Goal: Complete application form: Complete application form

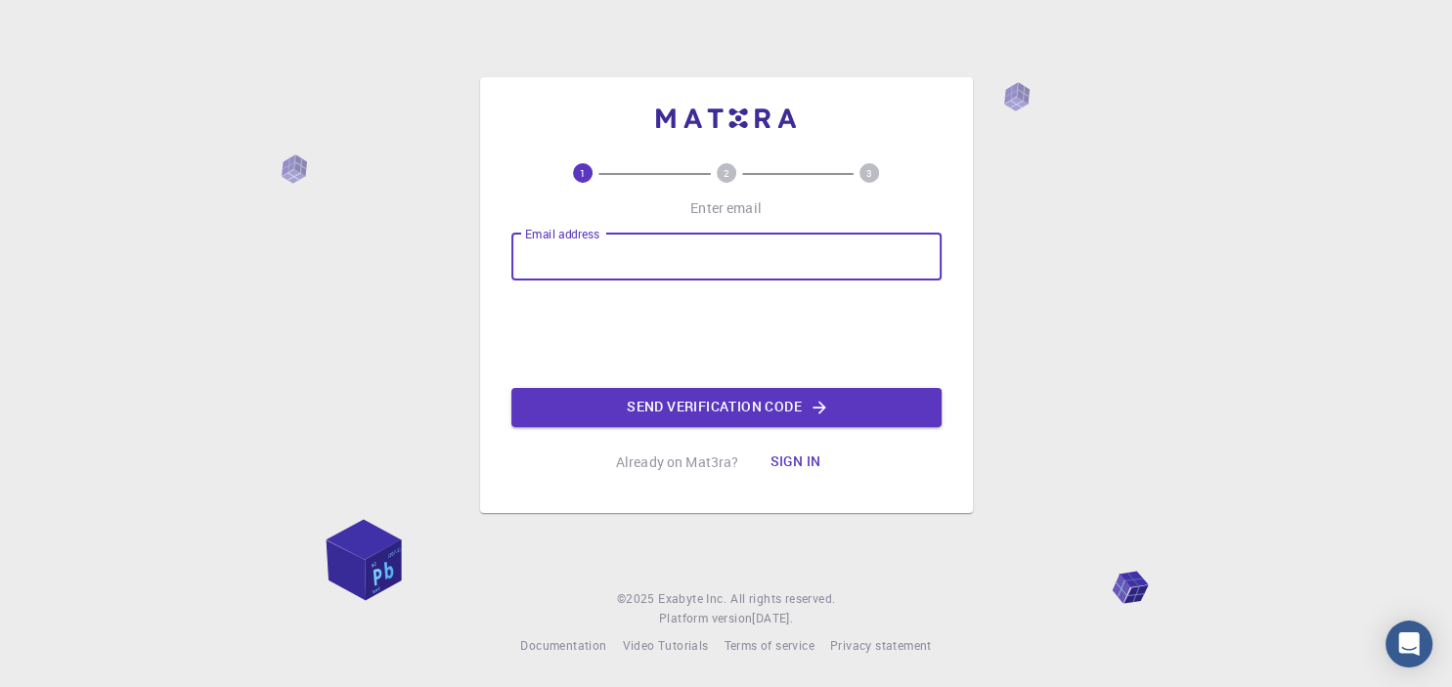
click at [588, 246] on input "Email address" at bounding box center [726, 257] width 430 height 47
type input "[PERSON_NAME][EMAIL_ADDRESS][DOMAIN_NAME]"
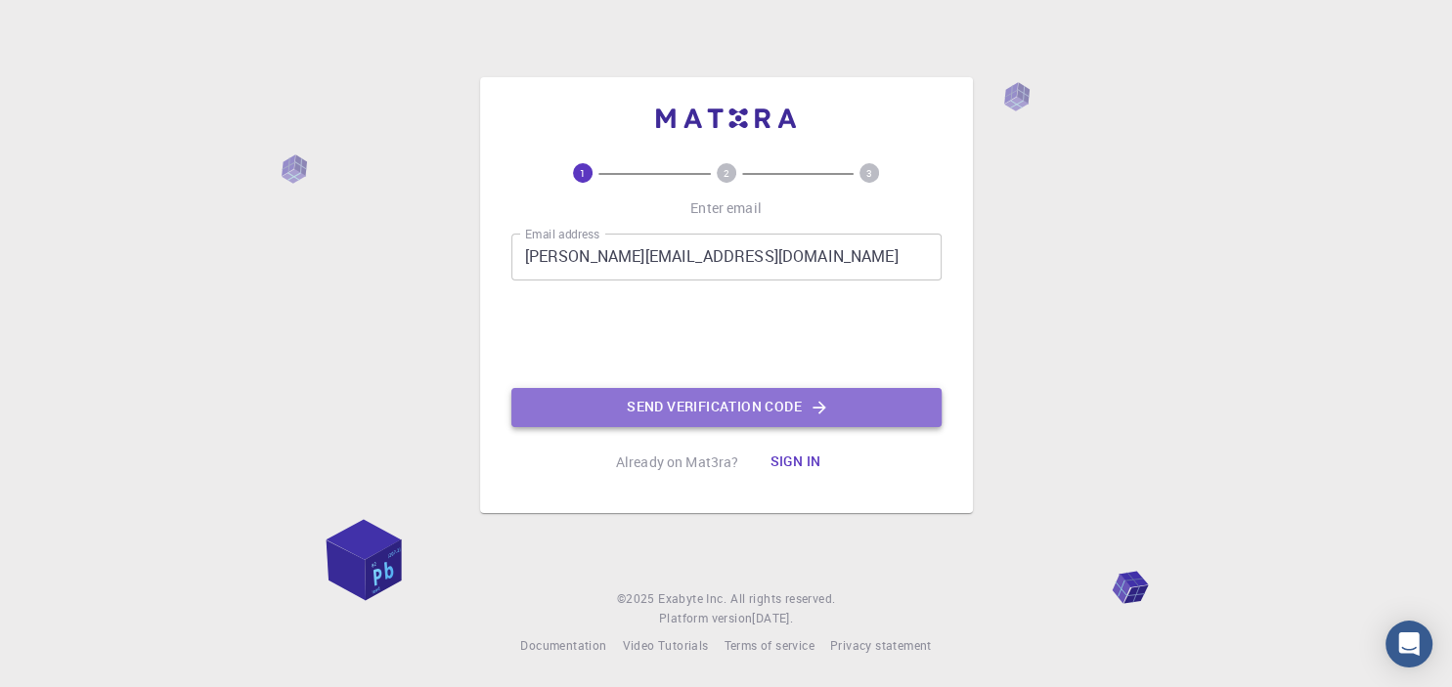
click at [702, 413] on button "Send verification code" at bounding box center [726, 407] width 430 height 39
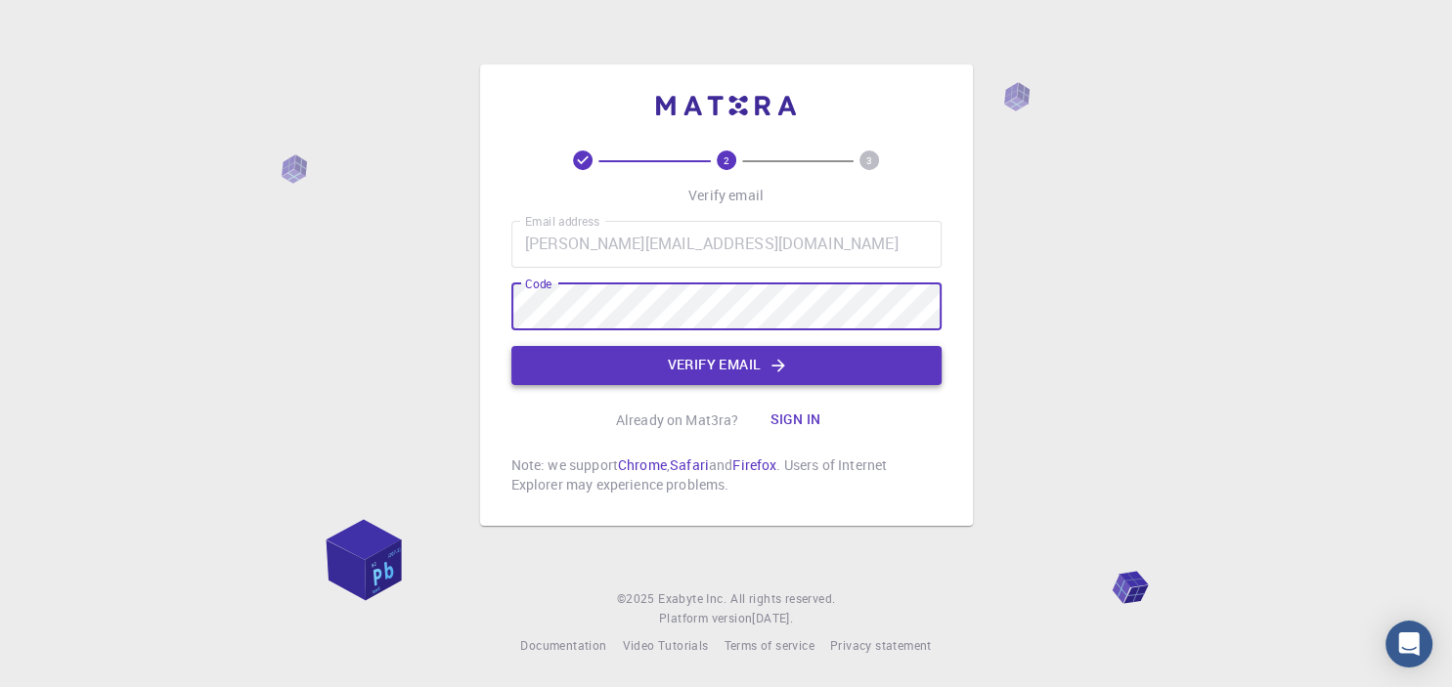
click at [690, 368] on button "Verify email" at bounding box center [726, 365] width 430 height 39
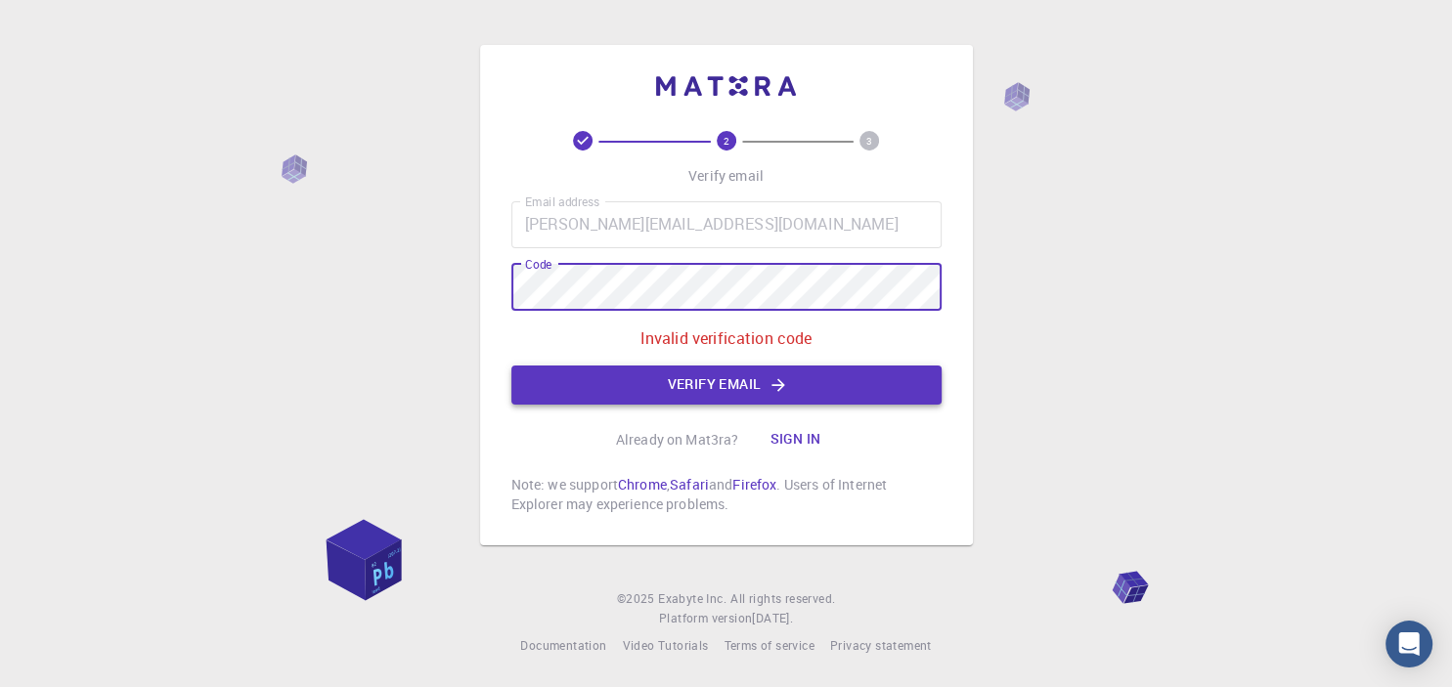
click at [710, 387] on button "Verify email" at bounding box center [726, 385] width 430 height 39
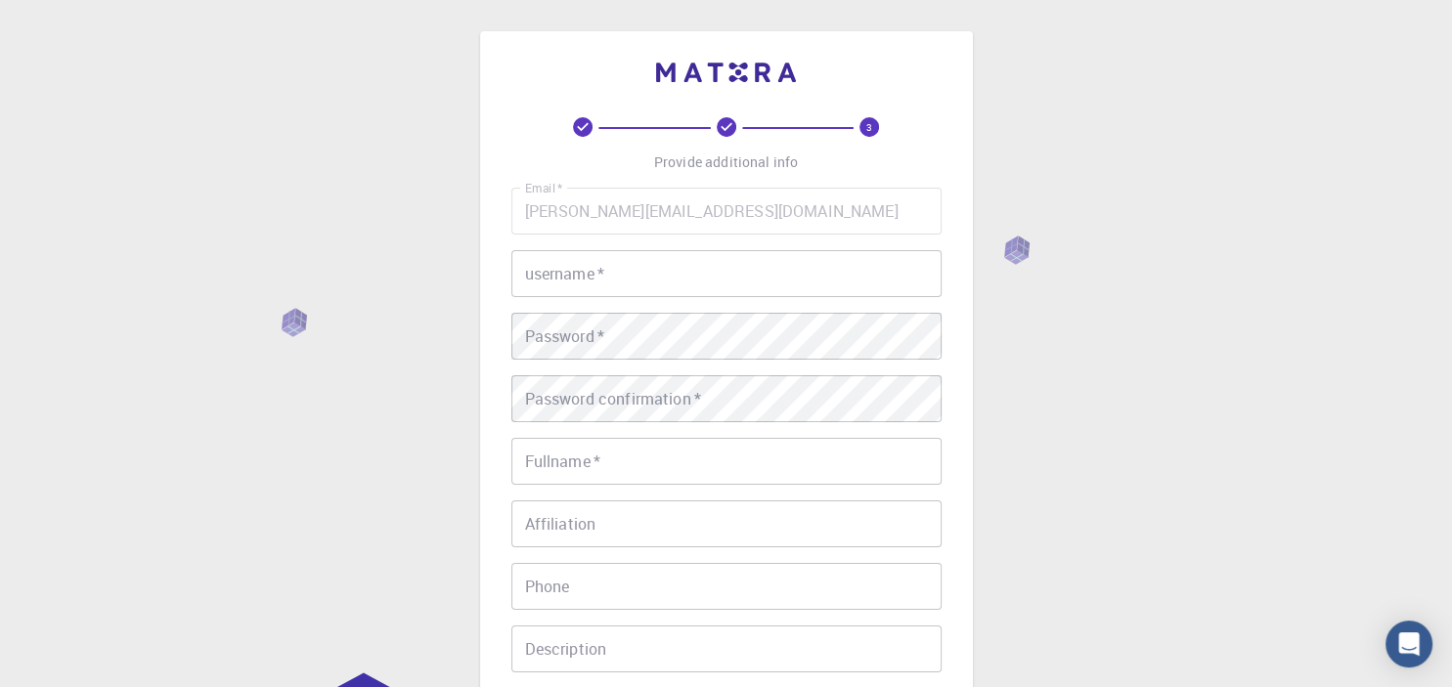
click at [647, 283] on input "username   *" at bounding box center [726, 273] width 430 height 47
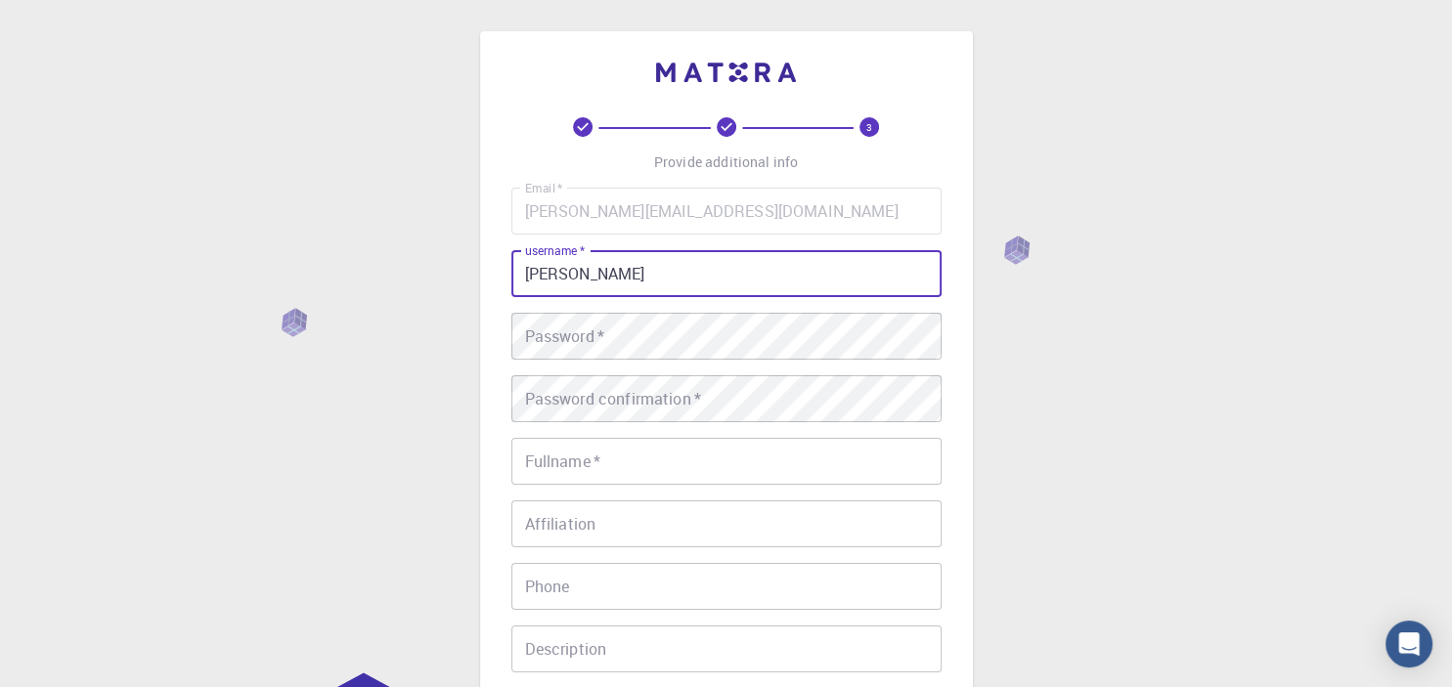
type input "[PERSON_NAME]"
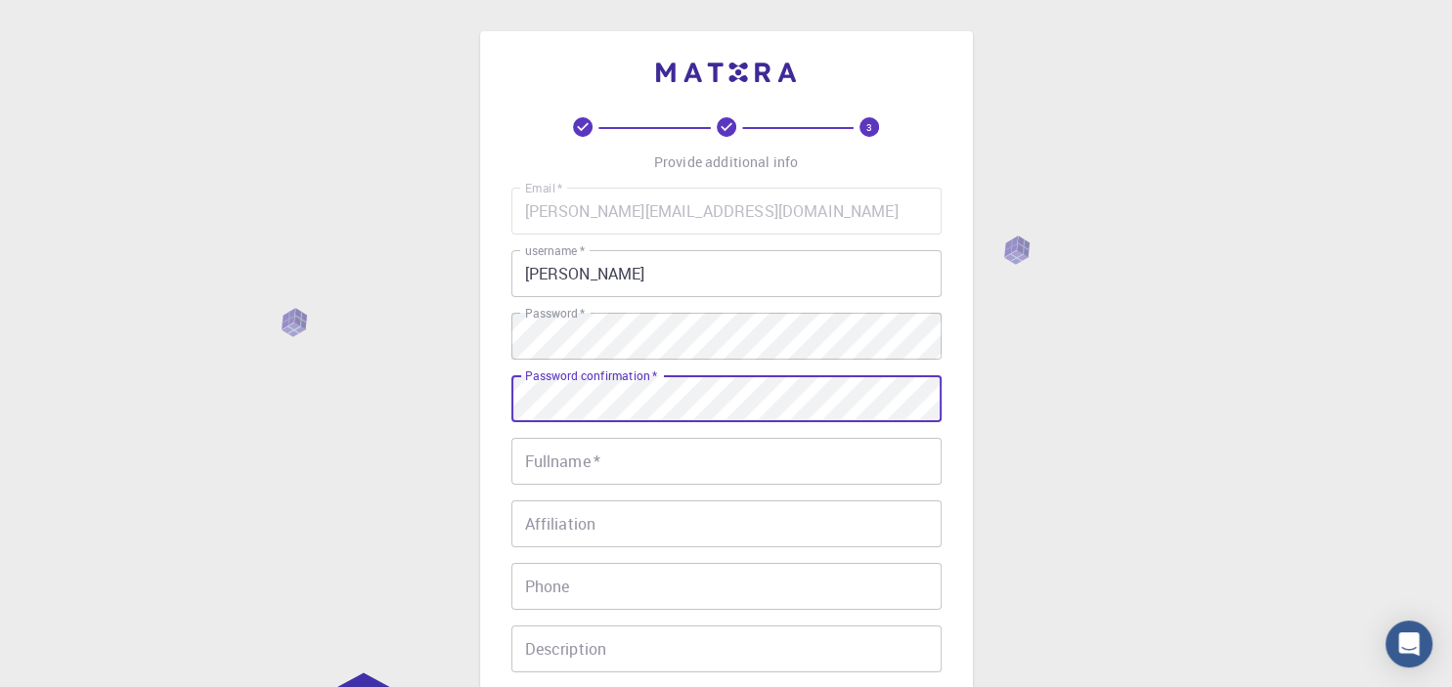
click at [644, 479] on input "Fullname   *" at bounding box center [726, 461] width 430 height 47
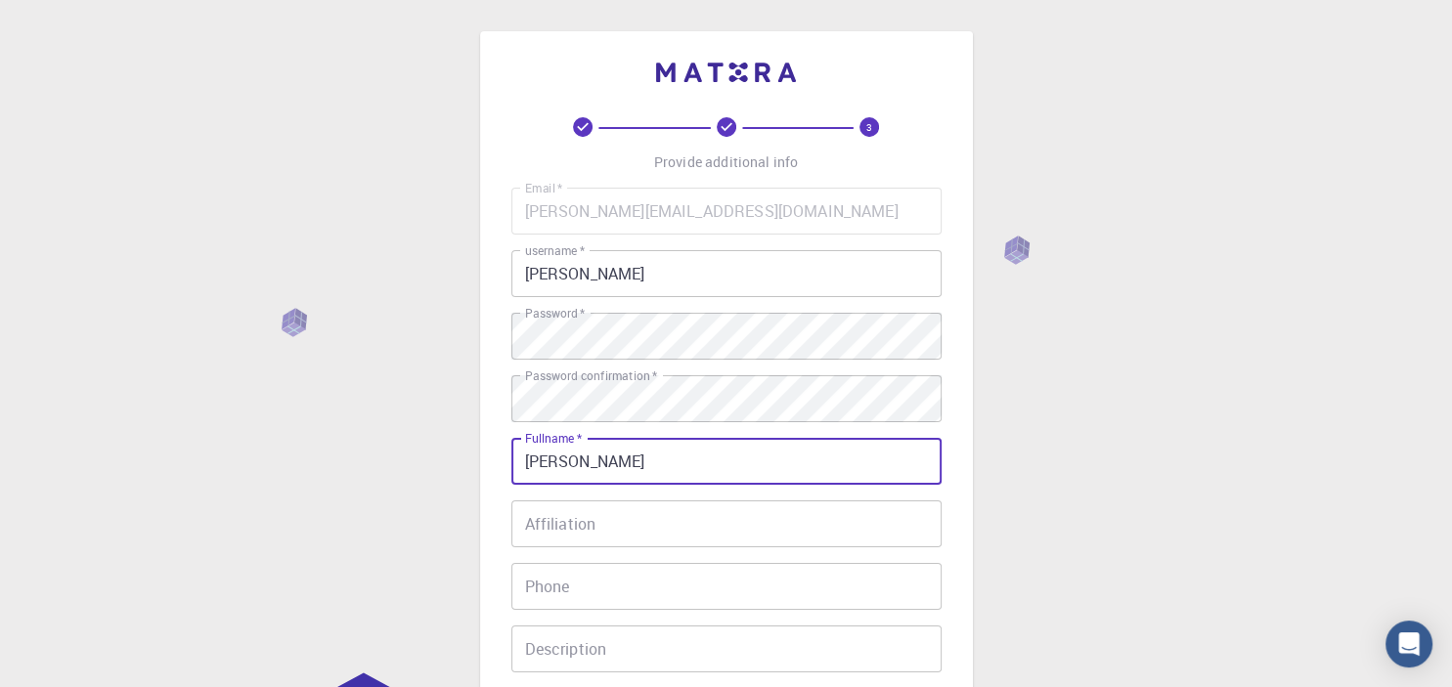
type input "[PERSON_NAME]"
click at [600, 529] on input "Affiliation" at bounding box center [726, 524] width 430 height 47
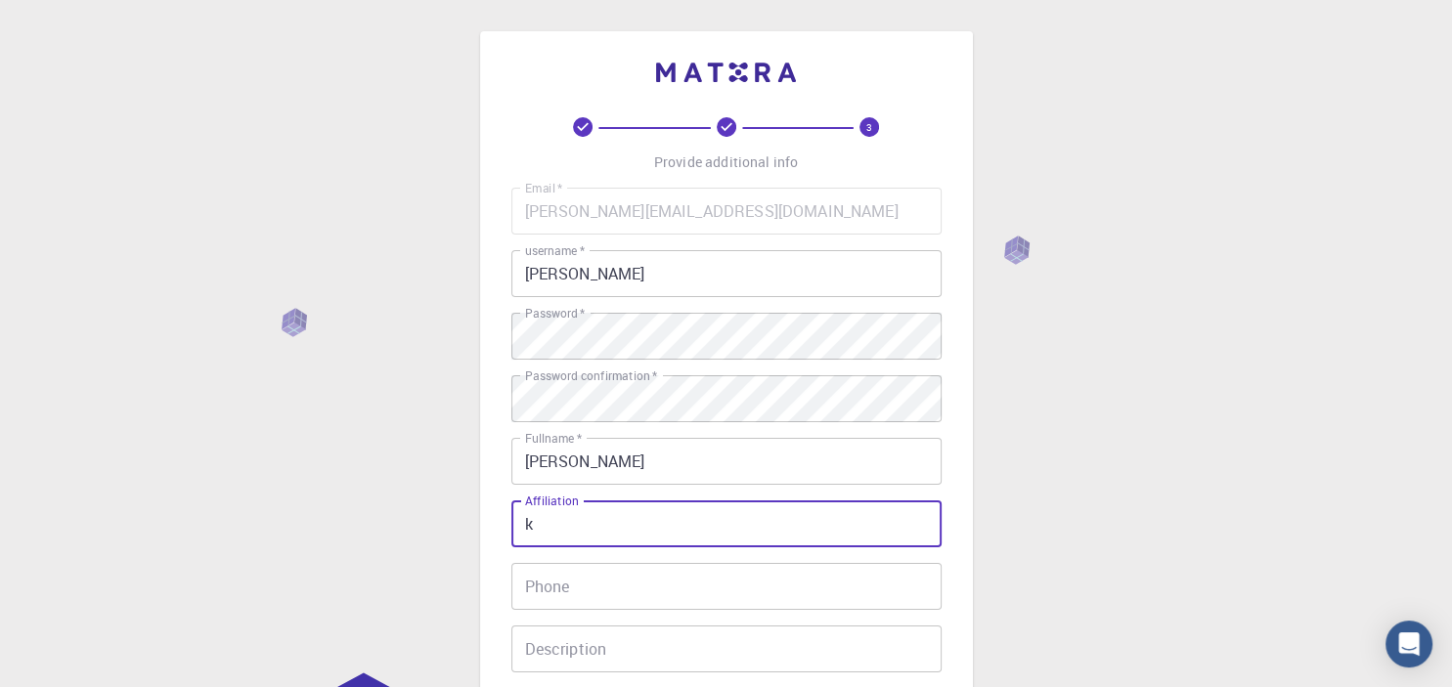
type input "k"
click at [580, 594] on input "Phone" at bounding box center [726, 586] width 430 height 47
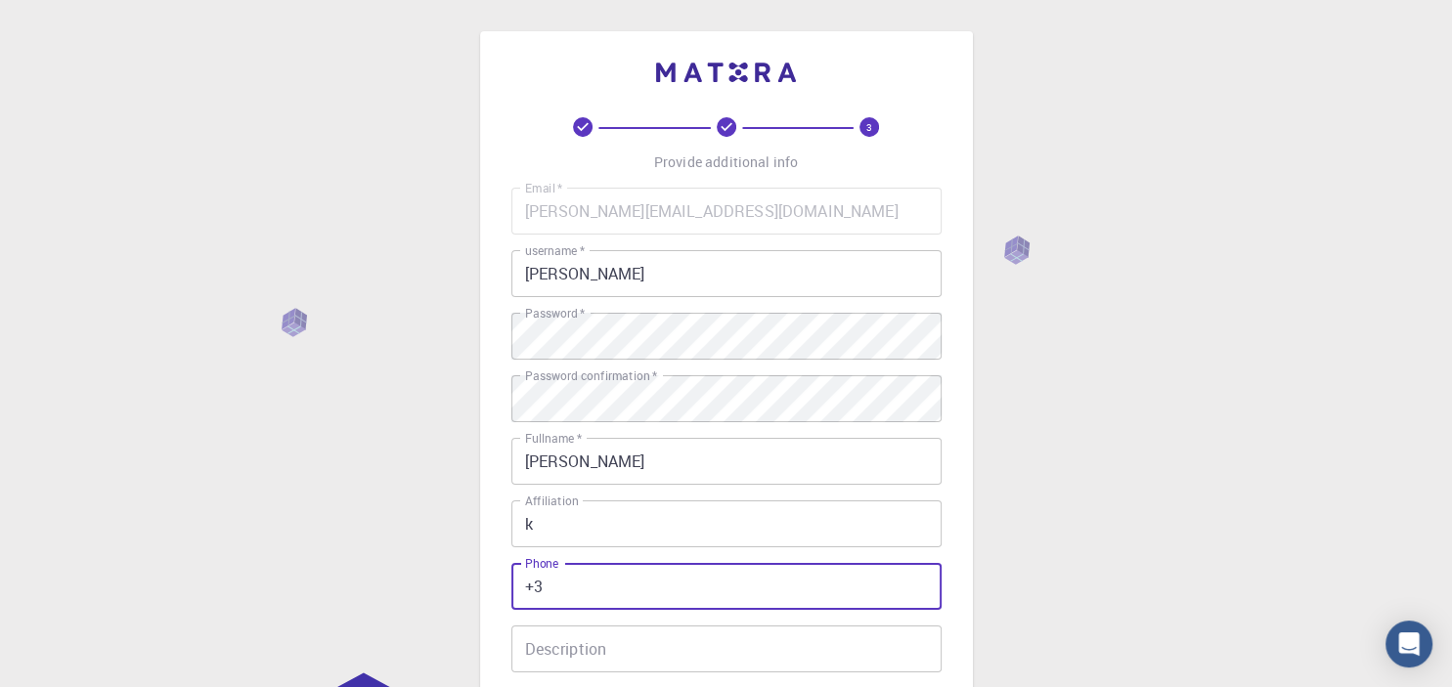
type input "+"
click at [484, 654] on div "3 Provide additional info Email   * [PERSON_NAME][EMAIL_ADDRESS][DOMAIN_NAME] E…" at bounding box center [726, 448] width 493 height 835
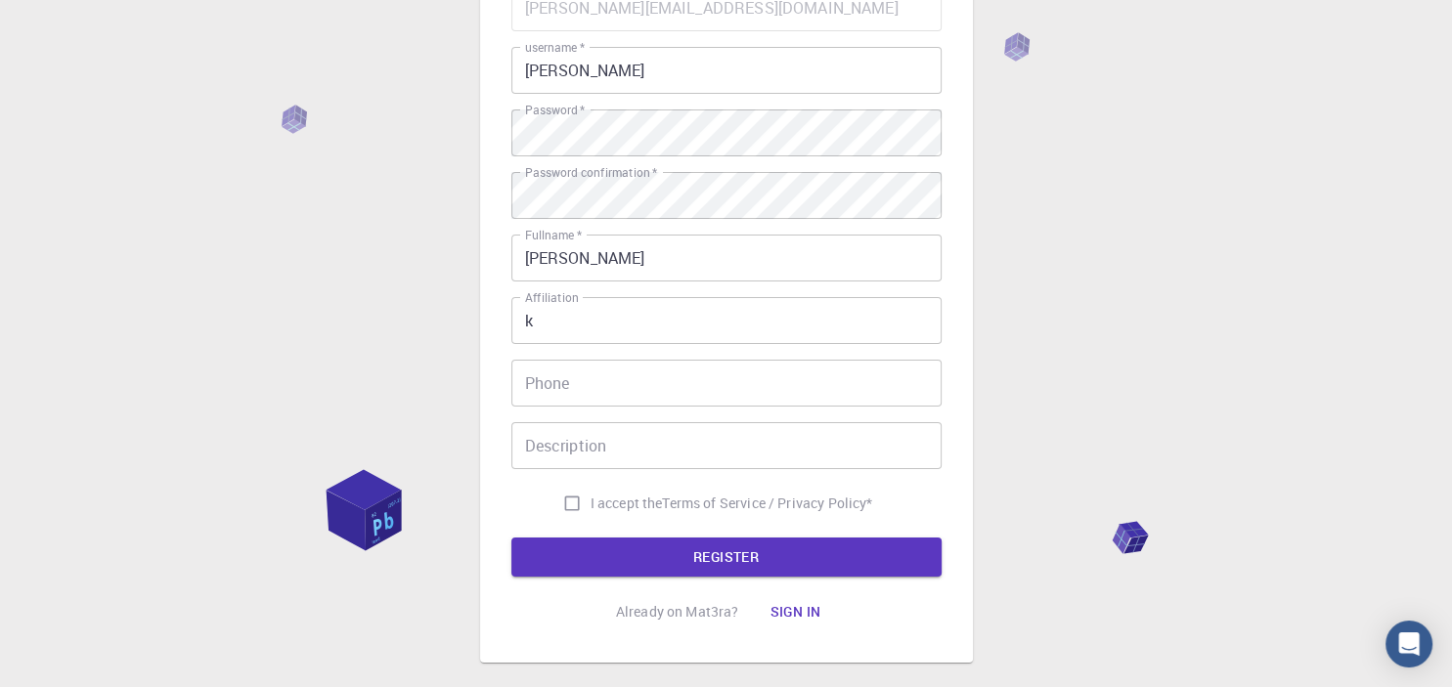
scroll to position [217, 0]
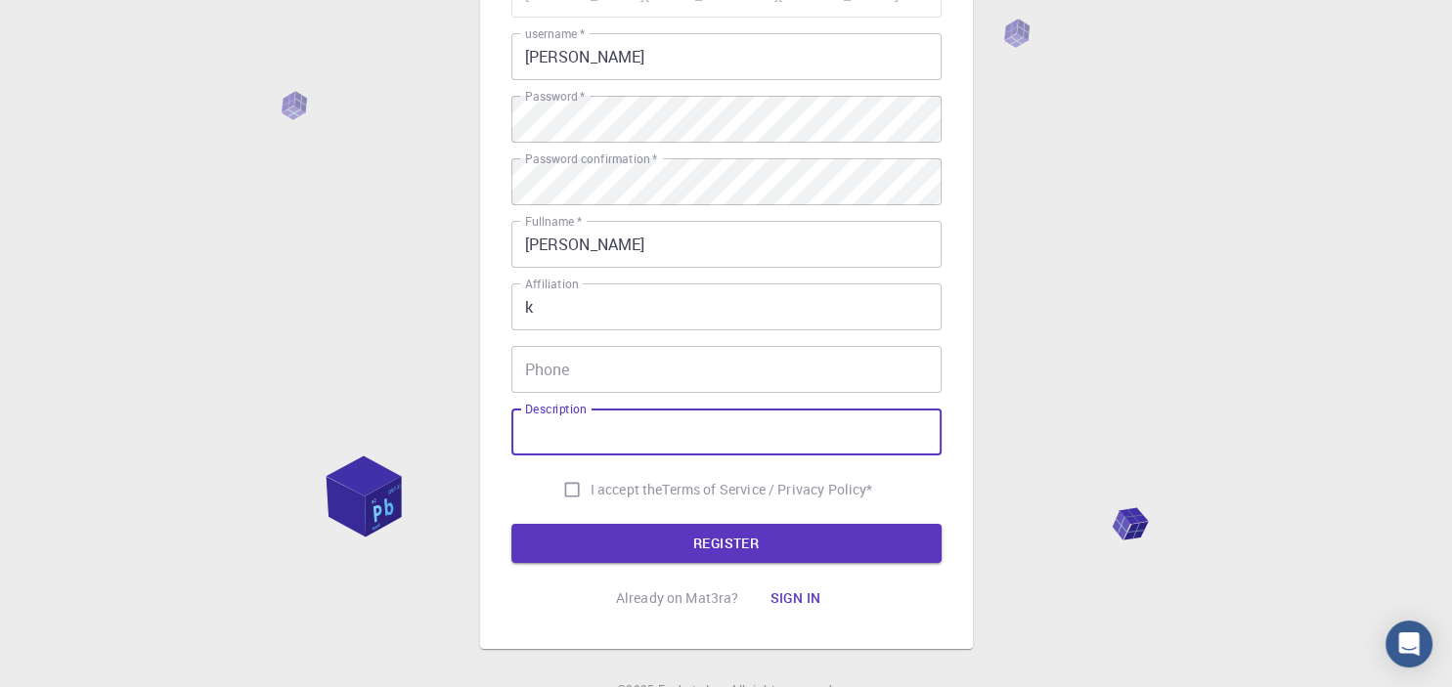
click at [648, 428] on input "Description" at bounding box center [726, 432] width 430 height 47
type input "mesimdhenes i kimise"
click at [568, 489] on input "I accept the Terms of Service / Privacy Policy *" at bounding box center [571, 489] width 37 height 37
checkbox input "true"
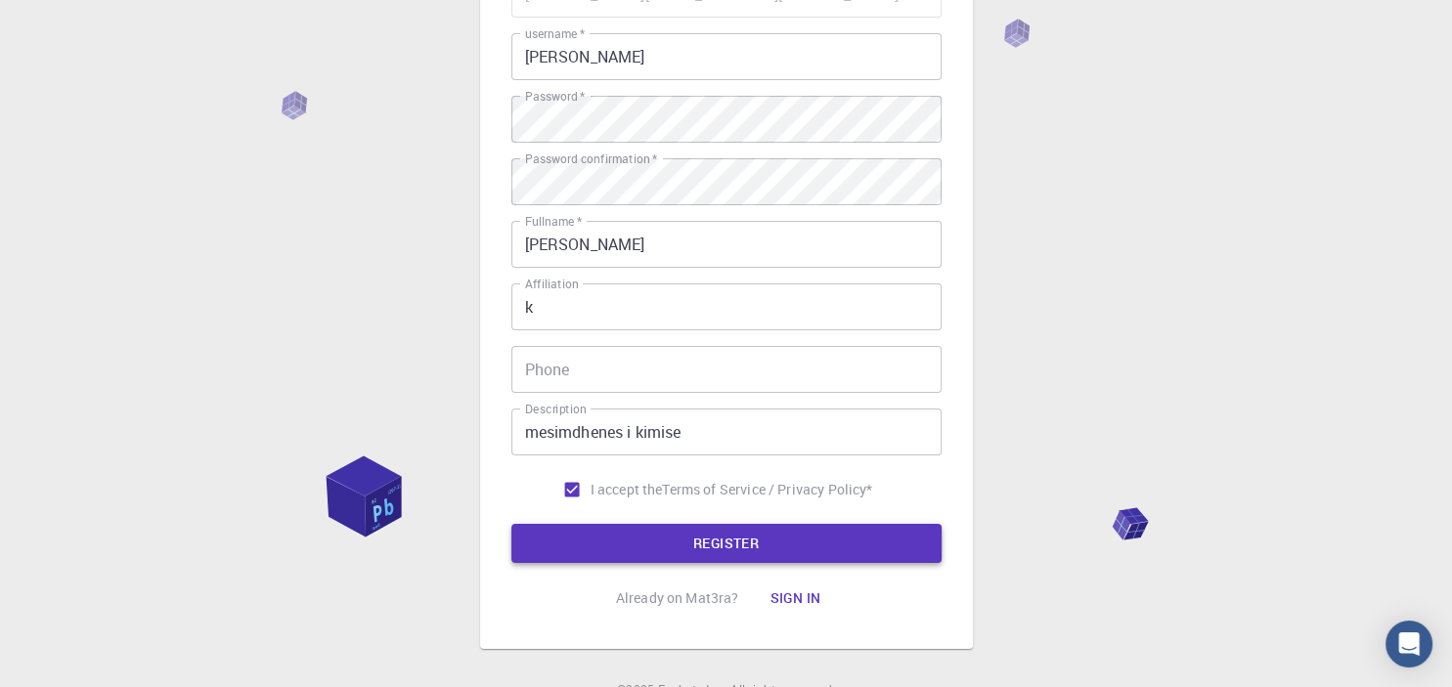
click at [689, 549] on button "REGISTER" at bounding box center [726, 543] width 430 height 39
